Goal: Task Accomplishment & Management: Manage account settings

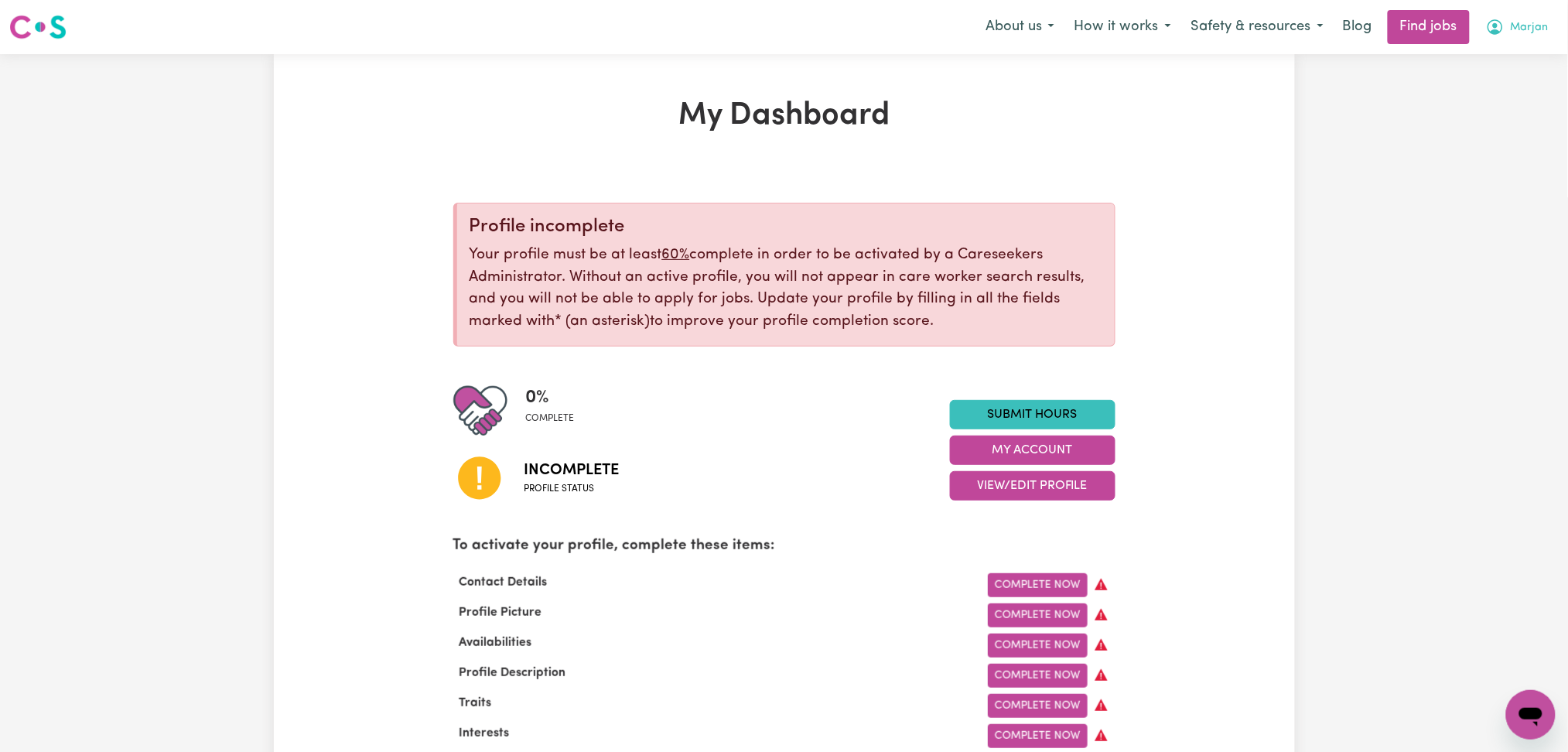
click at [1506, 18] on button "Marjan" at bounding box center [1517, 26] width 83 height 32
click at [1496, 116] on link "Logout" at bounding box center [1496, 118] width 122 height 29
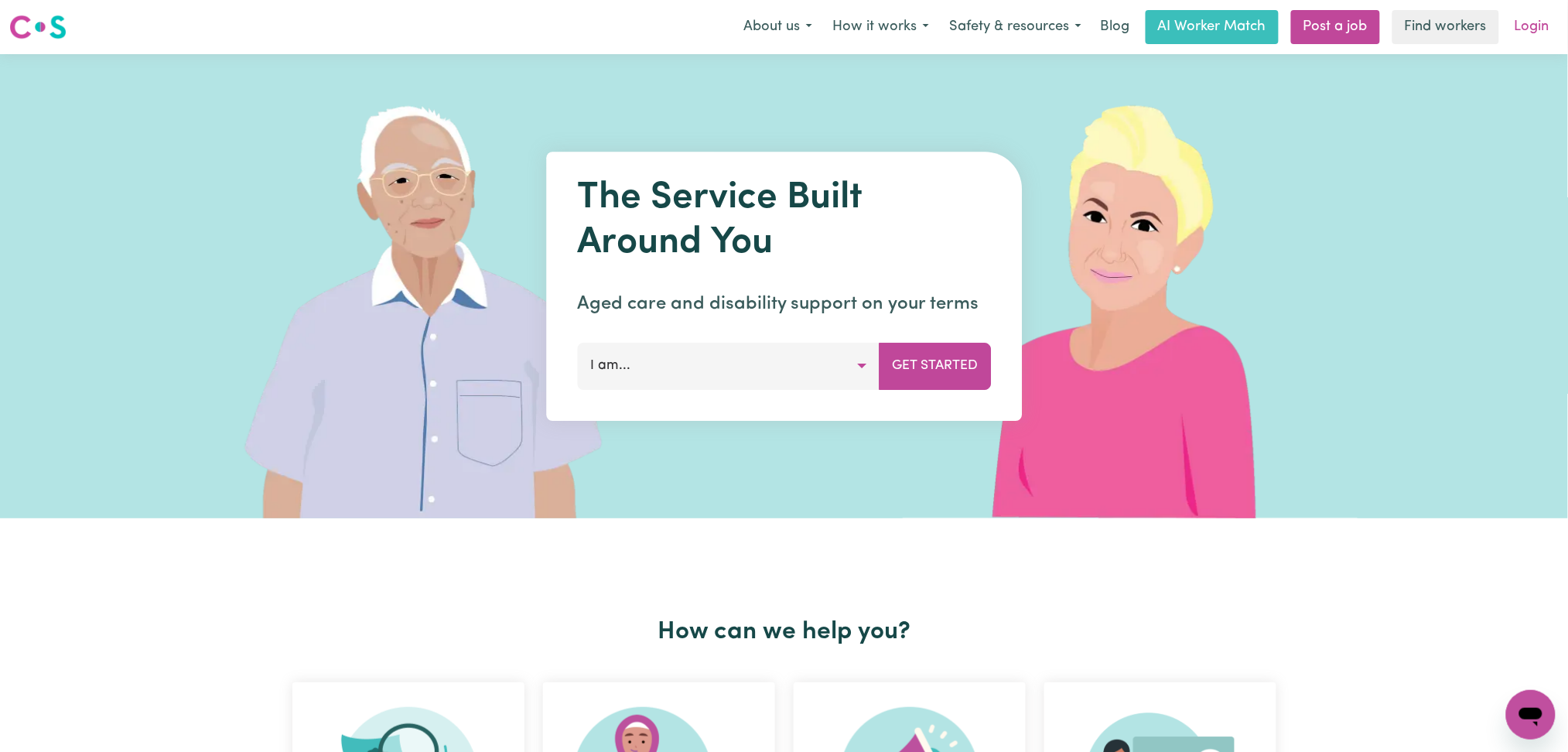
click at [1550, 18] on link "Login" at bounding box center [1532, 26] width 54 height 34
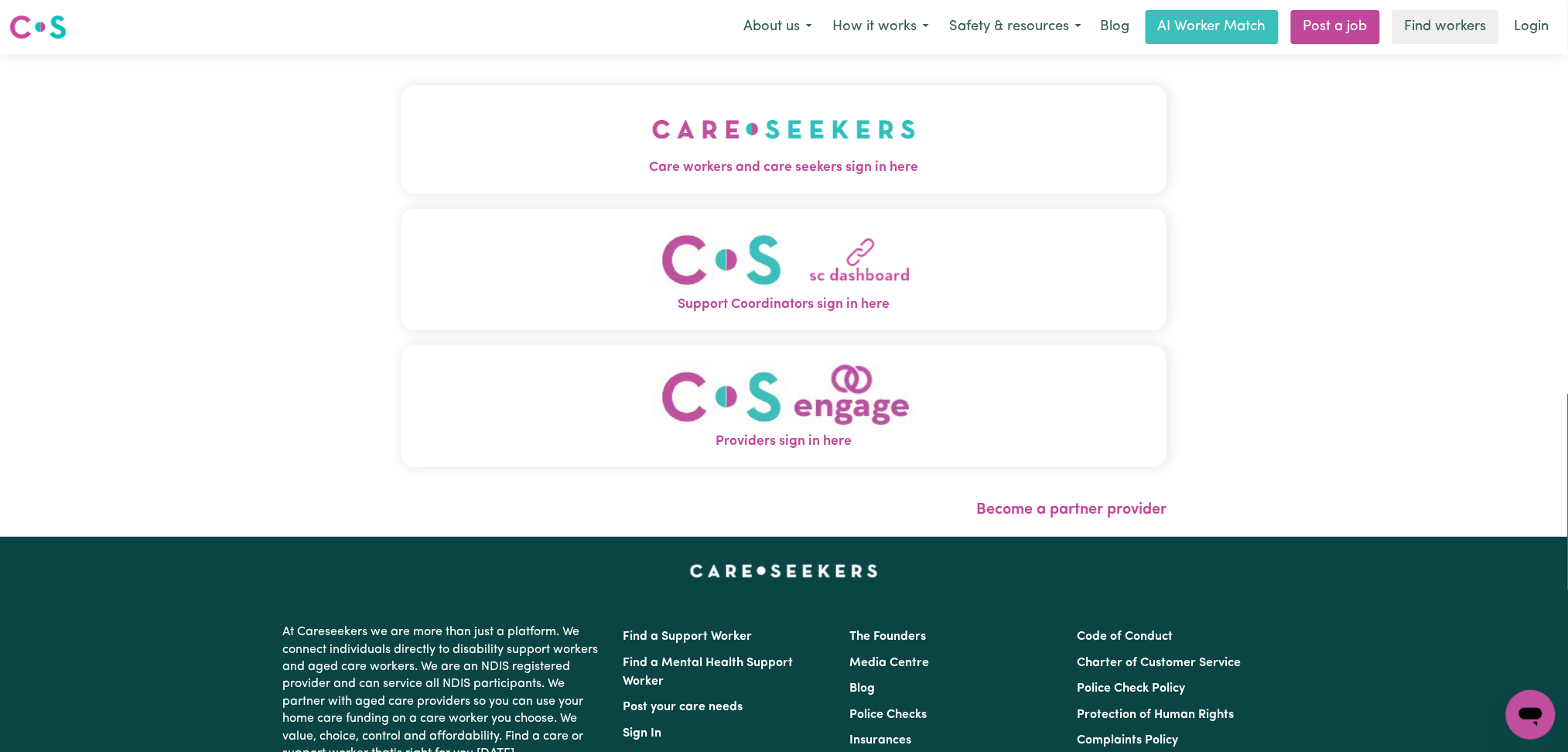
click at [693, 121] on button "Care workers and care seekers sign in here" at bounding box center [784, 139] width 765 height 108
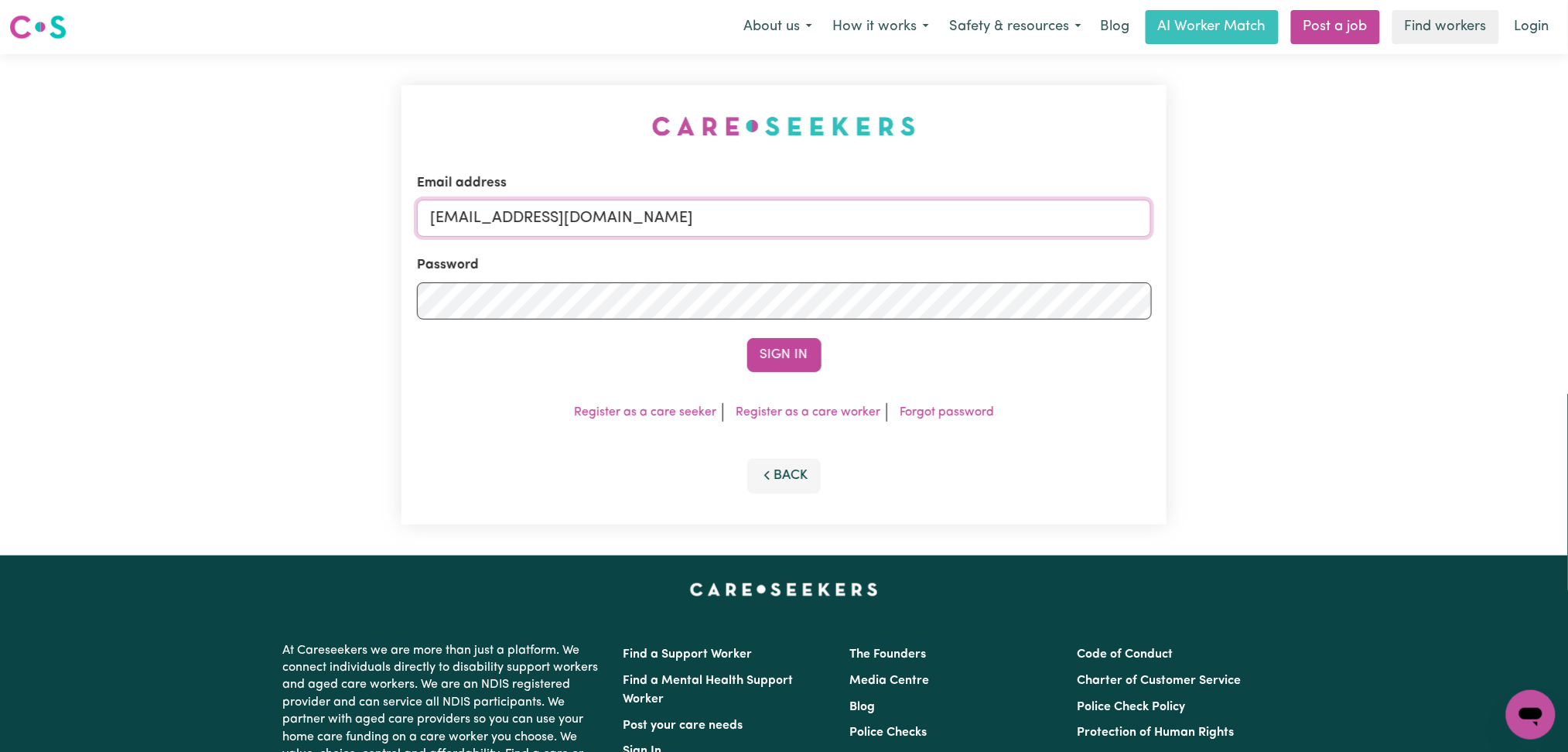
click at [640, 222] on input "[EMAIL_ADDRESS][DOMAIN_NAME]" at bounding box center [784, 218] width 735 height 37
drag, startPoint x: 508, startPoint y: 204, endPoint x: 858, endPoint y: 217, distance: 350.2
click at [858, 217] on input "Superuser~[EMAIL_ADDRESS][DOMAIN_NAME]" at bounding box center [784, 218] width 735 height 37
type input "Superuser~[EMAIL_ADDRESS][DOMAIN_NAME]"
click at [783, 348] on button "Sign In" at bounding box center [784, 355] width 74 height 34
